Goal: Entertainment & Leisure: Consume media (video, audio)

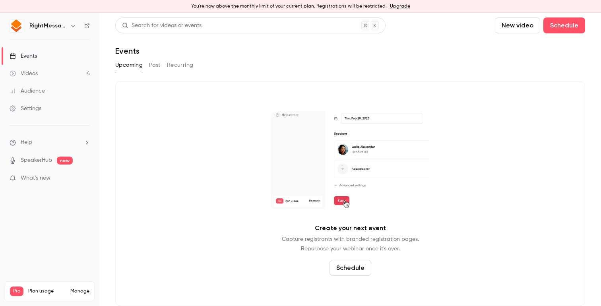
click at [33, 74] on div "Videos" at bounding box center [24, 74] width 28 height 8
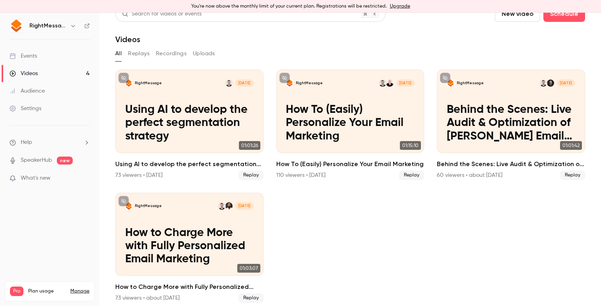
scroll to position [15, 0]
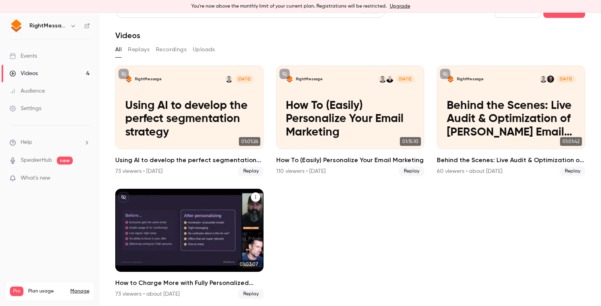
click at [176, 281] on h2 "How to Charge More with Fully Personalized Email Marketing" at bounding box center [189, 283] width 148 height 10
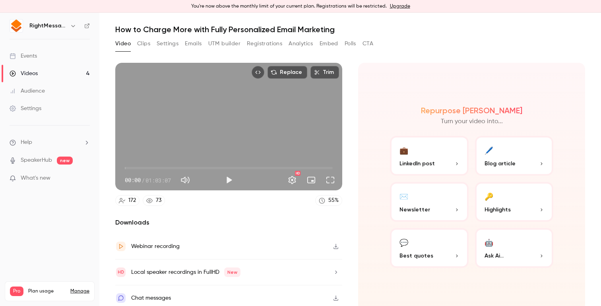
scroll to position [25, 0]
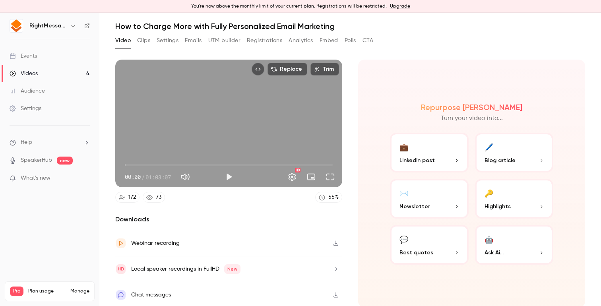
click at [334, 242] on icon "button" at bounding box center [336, 243] width 6 height 6
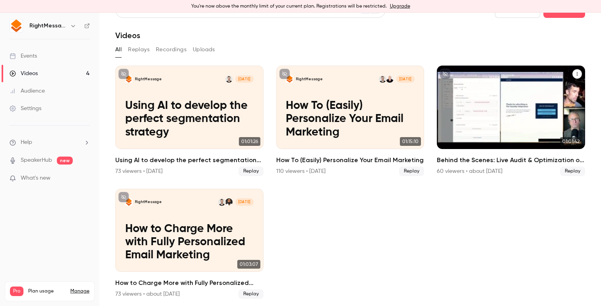
click at [476, 159] on h2 "Behind the Scenes: Live Audit & Optimization of [PERSON_NAME] Email Personaliza…" at bounding box center [511, 160] width 148 height 10
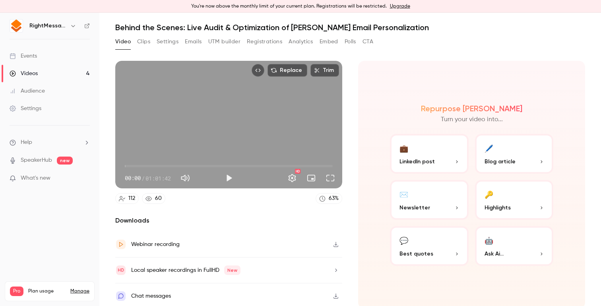
scroll to position [25, 0]
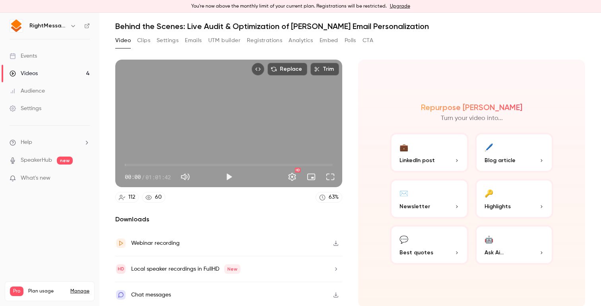
click at [333, 244] on icon "button" at bounding box center [336, 243] width 6 height 6
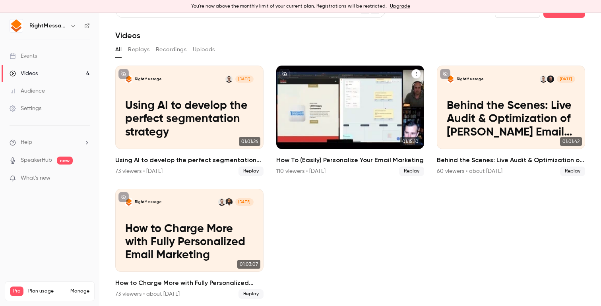
click at [359, 167] on div "110 viewers • [DATE] Replay" at bounding box center [350, 171] width 148 height 10
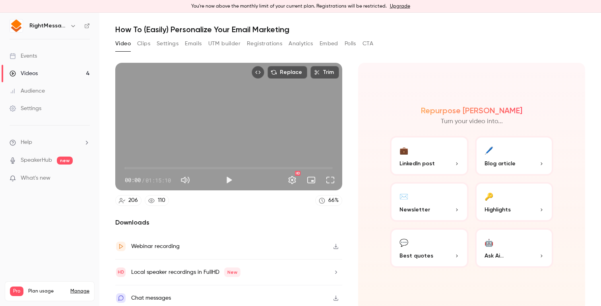
scroll to position [25, 0]
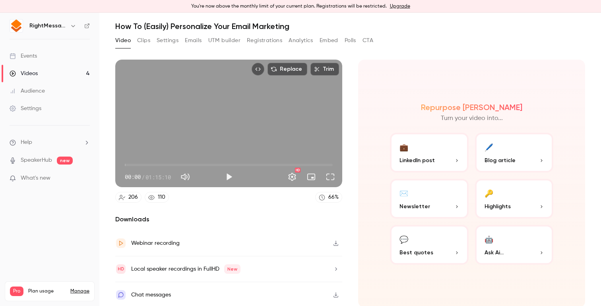
click at [335, 246] on button "button" at bounding box center [335, 243] width 13 height 13
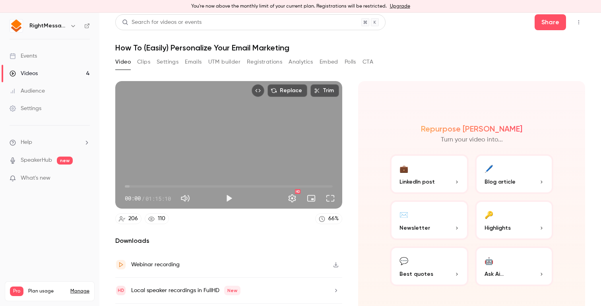
scroll to position [0, 0]
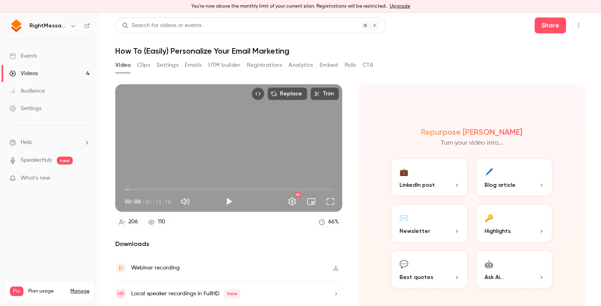
click at [25, 72] on div "Videos" at bounding box center [24, 74] width 28 height 8
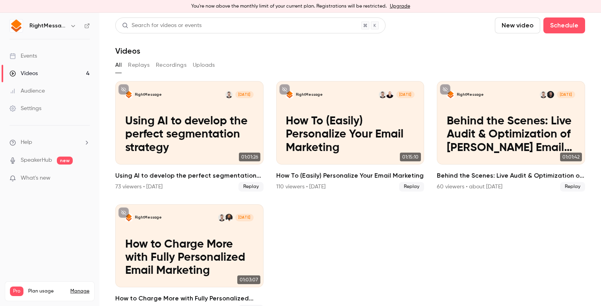
click at [86, 288] on link "Manage" at bounding box center [79, 291] width 19 height 6
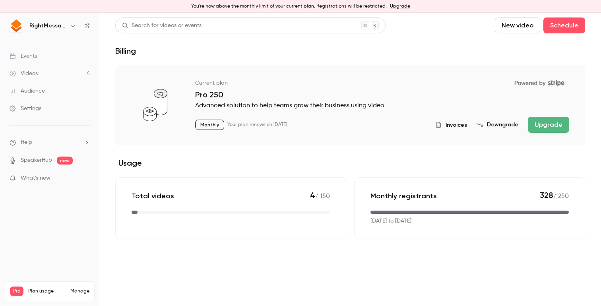
click at [411, 266] on main "Search for videos or events New video Schedule Billing Current plan Powered by …" at bounding box center [349, 159] width 501 height 293
